Goal: Navigation & Orientation: Understand site structure

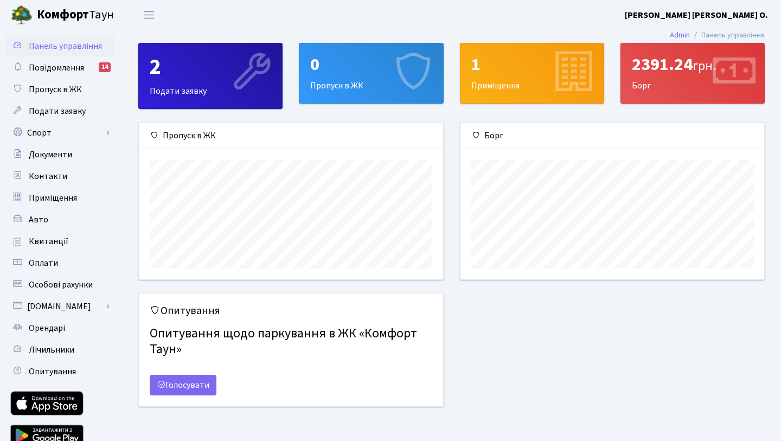
scroll to position [157, 304]
click at [43, 65] on span "Повідомлення" at bounding box center [56, 68] width 55 height 12
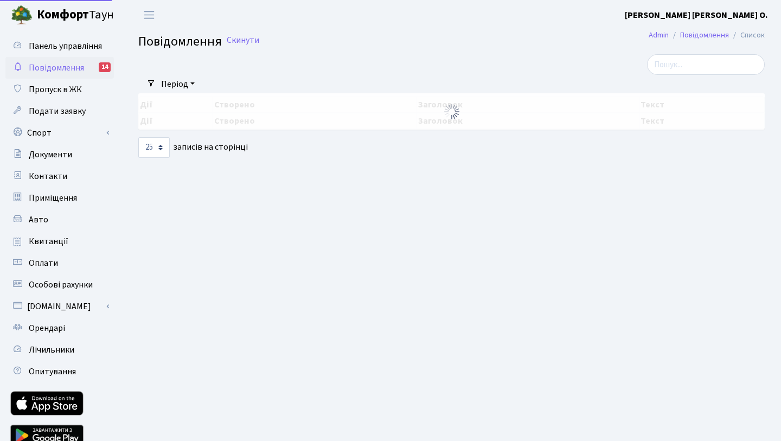
select select "25"
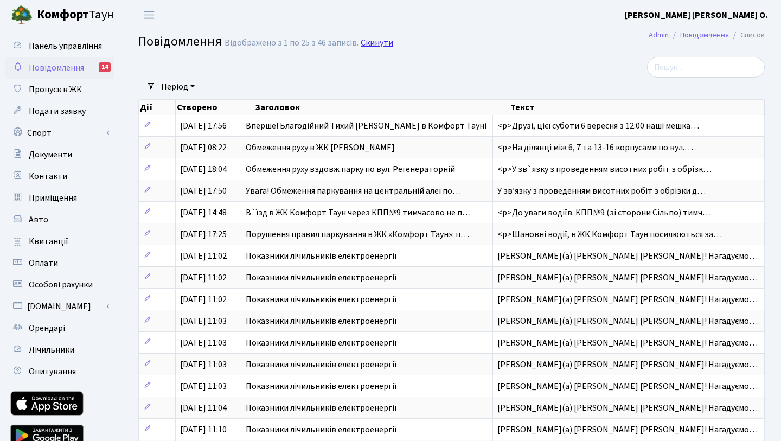
click at [383, 42] on link "Скинути" at bounding box center [377, 43] width 33 height 10
select select "25"
click at [69, 63] on span "Повідомлення" at bounding box center [56, 68] width 55 height 12
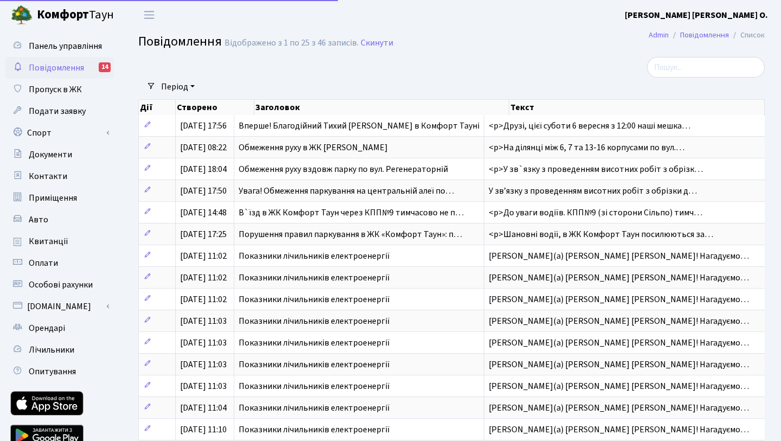
select select "25"
click at [67, 85] on span "Пропуск в ЖК" at bounding box center [55, 89] width 53 height 12
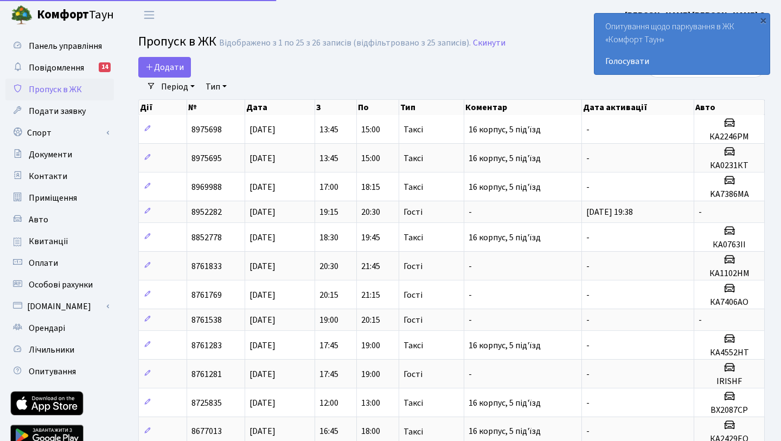
select select "25"
click at [75, 38] on link "Панель управління" at bounding box center [59, 46] width 108 height 22
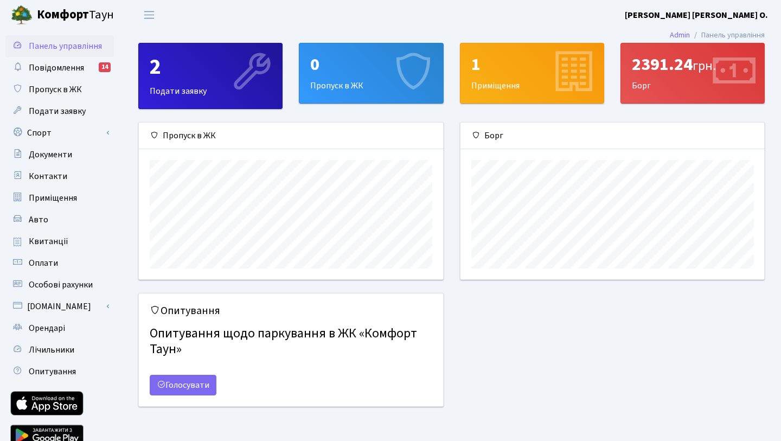
scroll to position [157, 304]
click at [673, 68] on div "2391.24 грн." at bounding box center [692, 64] width 121 height 21
click at [650, 59] on div "2391.24 грн." at bounding box center [692, 64] width 121 height 21
click at [49, 266] on span "Оплати" at bounding box center [43, 263] width 29 height 12
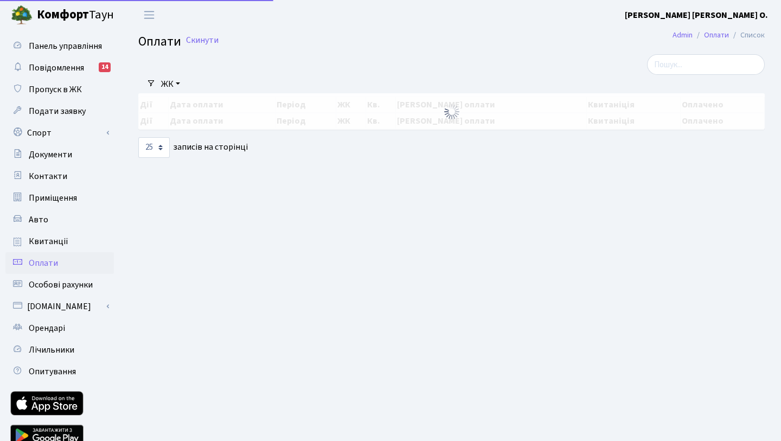
select select "25"
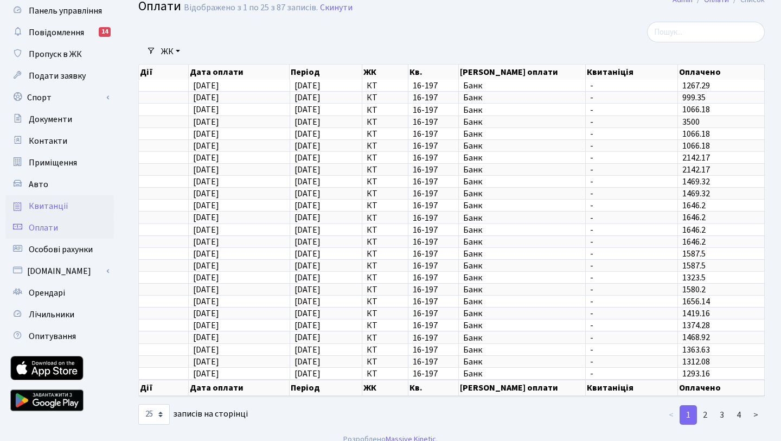
scroll to position [47, 0]
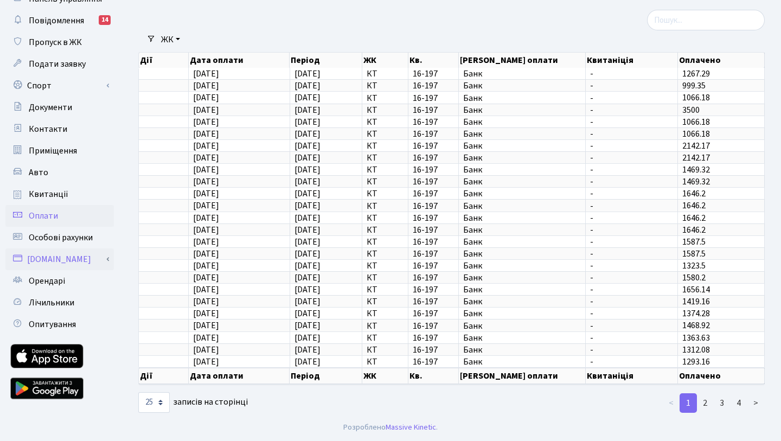
click at [68, 267] on link "[DOMAIN_NAME]" at bounding box center [59, 259] width 108 height 22
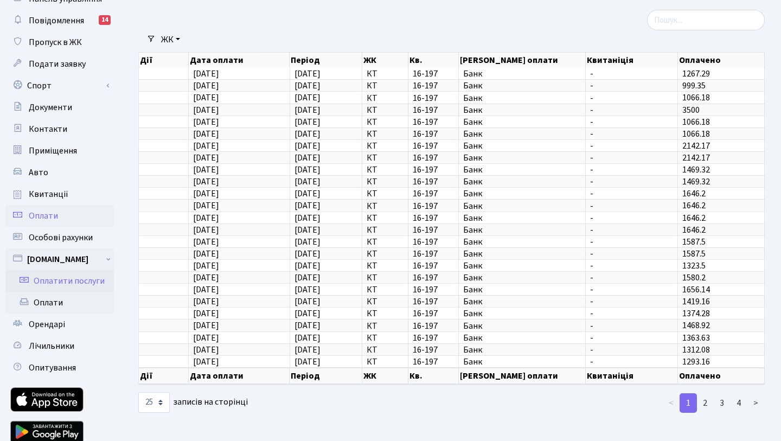
click at [73, 283] on link "Оплатити послуги" at bounding box center [59, 281] width 108 height 22
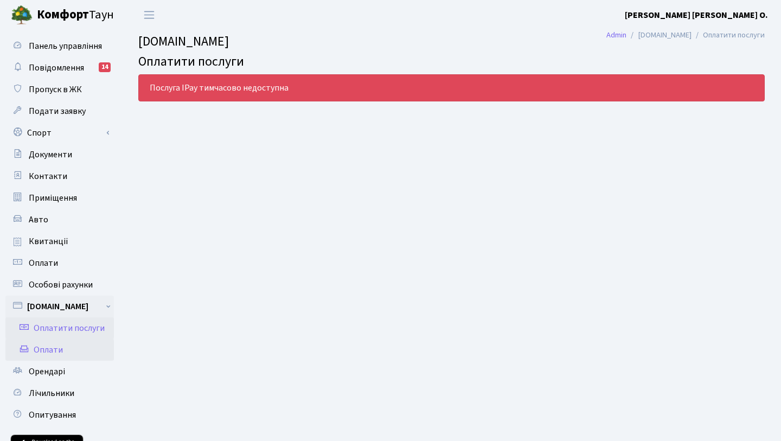
click at [60, 344] on link "Оплати" at bounding box center [59, 350] width 108 height 22
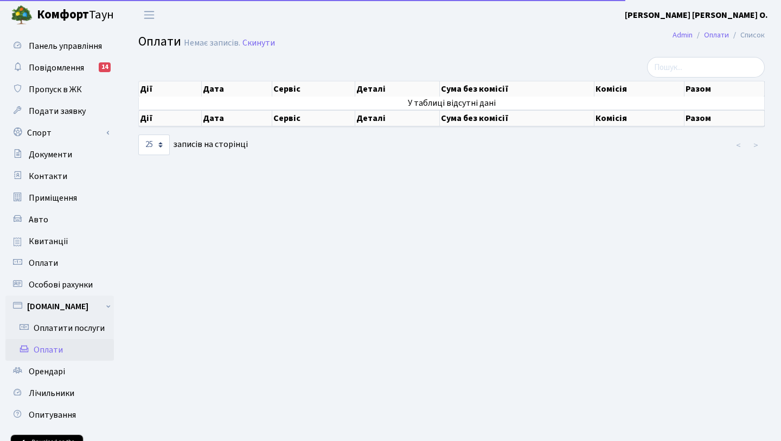
select select "25"
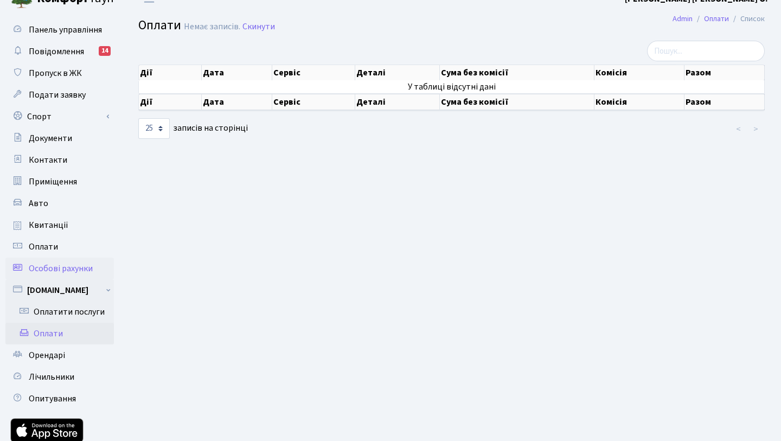
scroll to position [17, 0]
click at [46, 214] on link "Квитанції" at bounding box center [59, 225] width 108 height 22
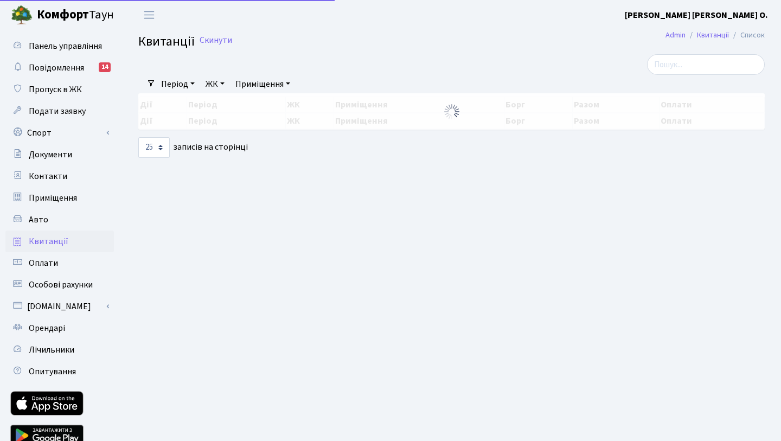
select select "25"
click at [44, 205] on link "Приміщення" at bounding box center [59, 198] width 108 height 22
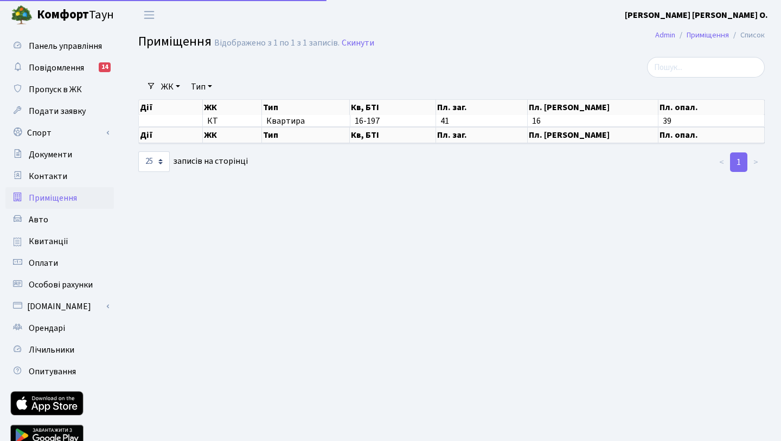
select select "25"
click at [42, 222] on span "Авто" at bounding box center [39, 220] width 20 height 12
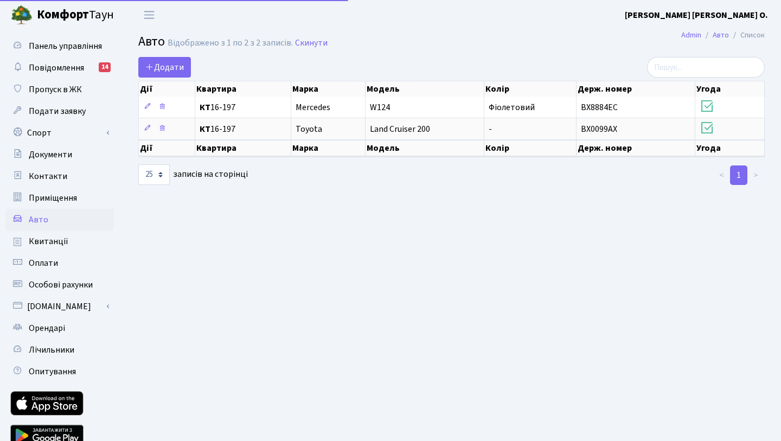
select select "25"
click at [56, 47] on span "Панель управління" at bounding box center [65, 46] width 73 height 12
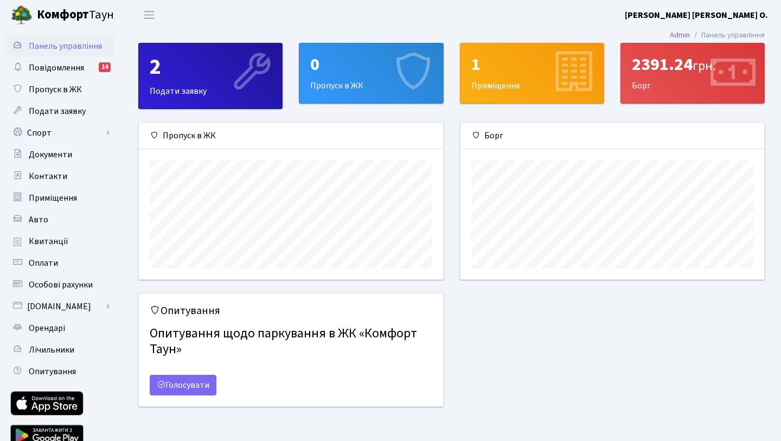
scroll to position [157, 304]
